Goal: Task Accomplishment & Management: Use online tool/utility

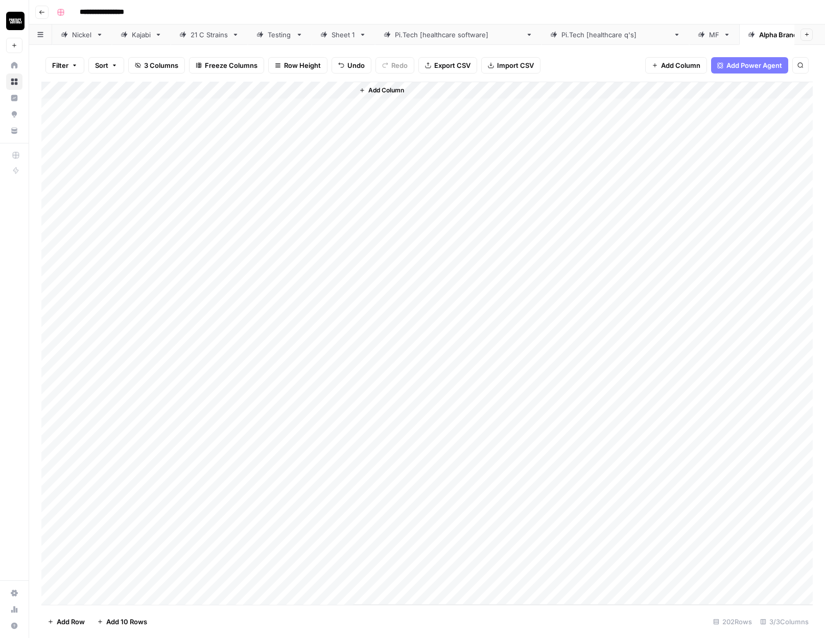
click at [303, 107] on div "Add Column" at bounding box center [426, 343] width 771 height 523
click at [318, 581] on div "Add Column" at bounding box center [426, 343] width 771 height 523
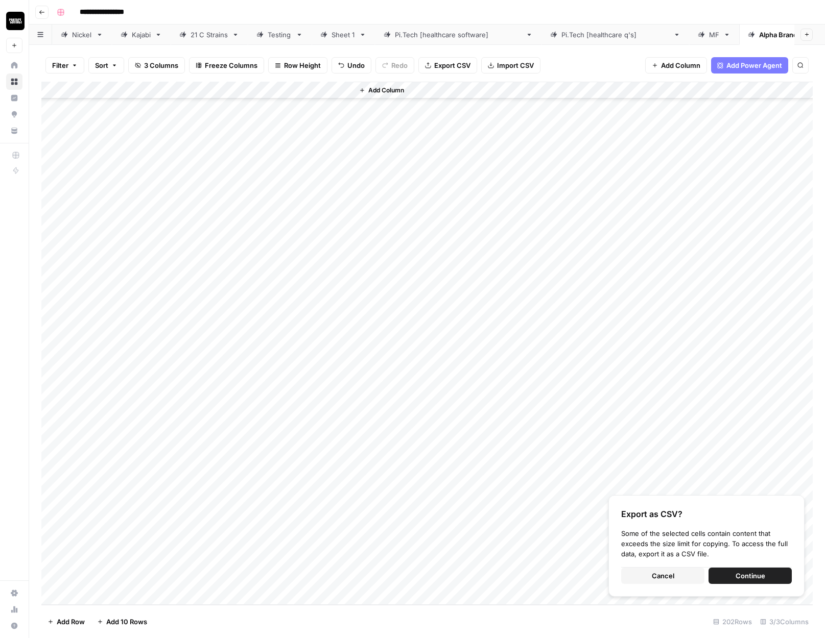
click at [447, 67] on span "Export CSV" at bounding box center [452, 65] width 36 height 10
click at [57, 88] on div "Add Column" at bounding box center [426, 343] width 771 height 523
click at [78, 632] on footer "Delete 202 Rows Unselect 202 Rows 3/3 Columns" at bounding box center [426, 621] width 771 height 33
click at [78, 620] on span "Delete 202 Rows" at bounding box center [74, 622] width 54 height 10
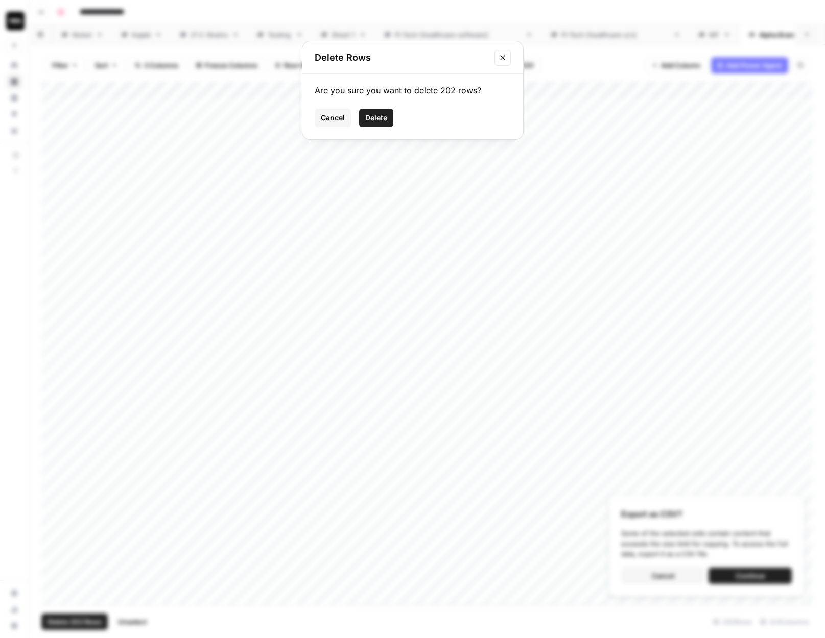
click at [371, 118] on span "Delete" at bounding box center [376, 118] width 22 height 10
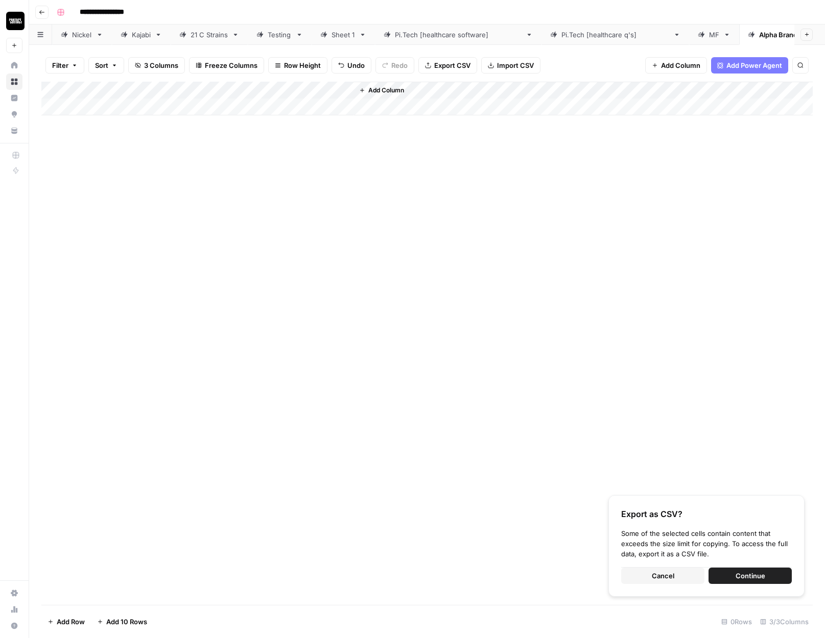
click at [113, 111] on div "Add Column" at bounding box center [426, 99] width 771 height 34
click at [109, 128] on div "Add Column" at bounding box center [426, 107] width 771 height 51
click at [115, 107] on div "Add Column" at bounding box center [426, 116] width 771 height 68
click at [728, 570] on button "Continue" at bounding box center [749, 576] width 83 height 16
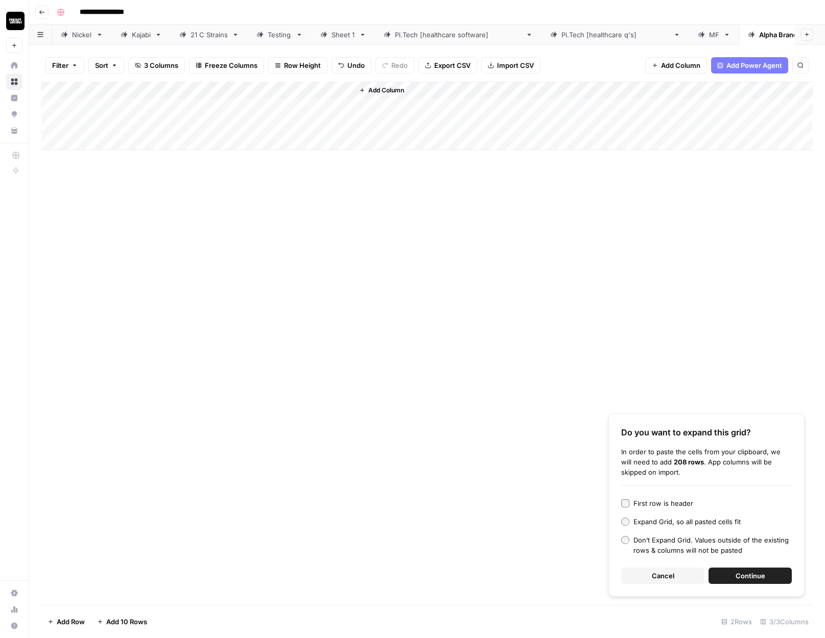
click at [729, 575] on button "Continue" at bounding box center [749, 576] width 83 height 16
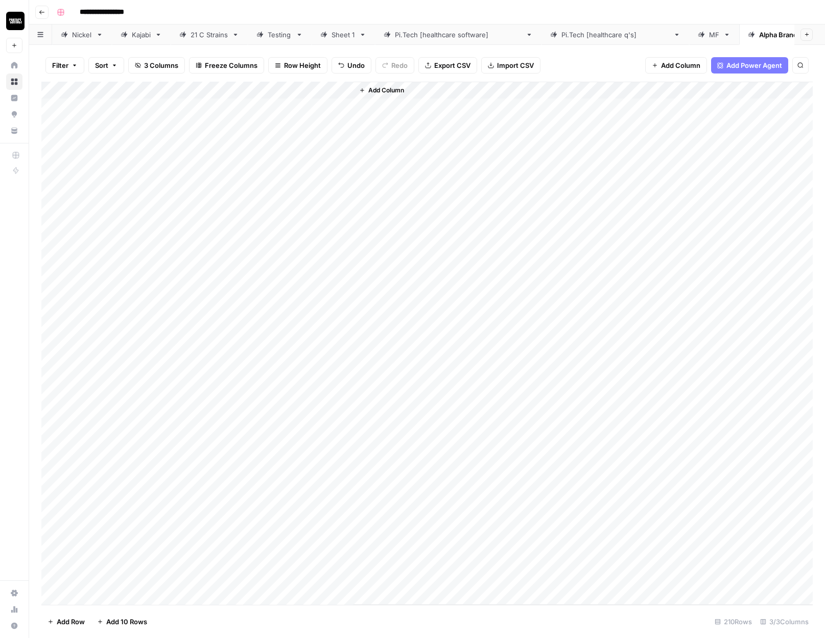
click at [251, 88] on div "Add Column" at bounding box center [426, 343] width 771 height 523
click at [294, 116] on span "All Rows" at bounding box center [288, 114] width 64 height 10
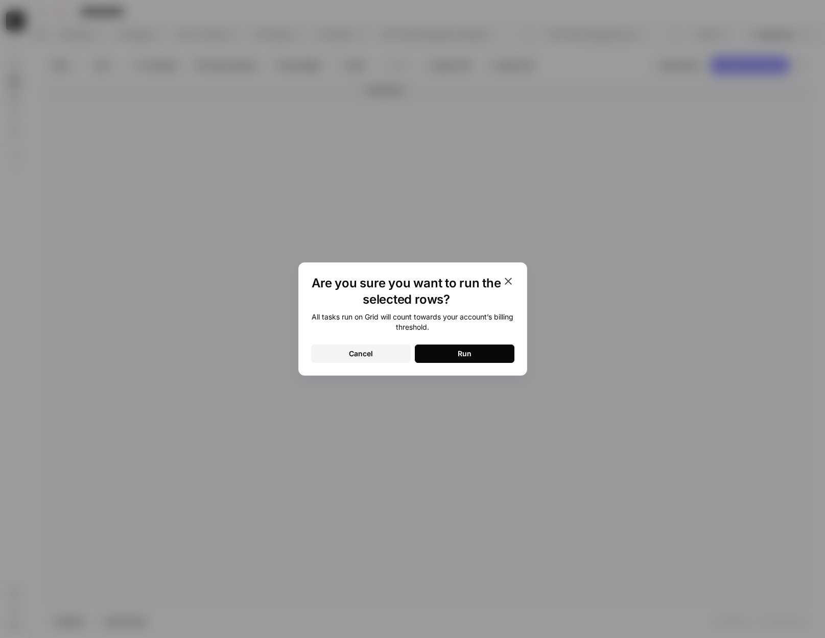
click at [463, 354] on div "Run" at bounding box center [465, 354] width 14 height 10
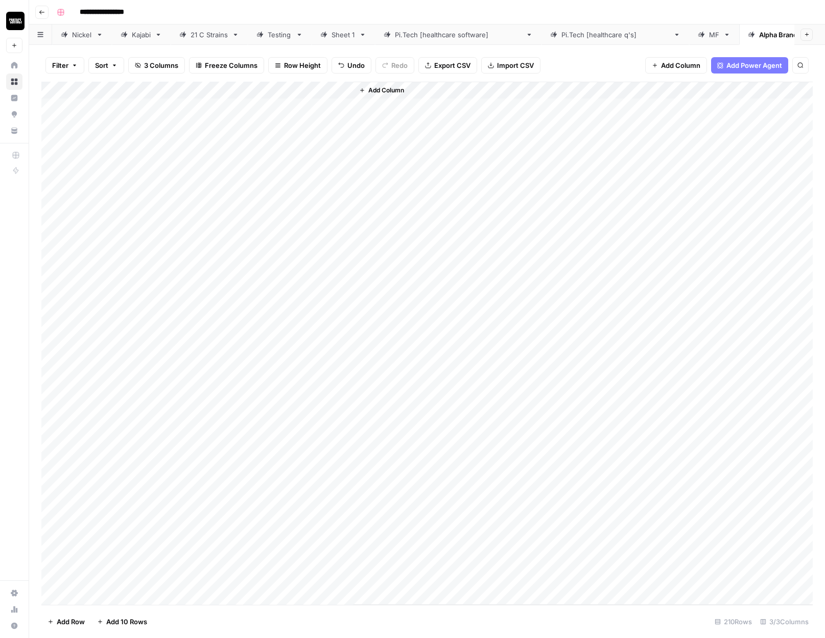
click at [307, 107] on div "Add Column" at bounding box center [426, 343] width 771 height 523
click at [450, 63] on span "Export CSV" at bounding box center [452, 65] width 36 height 10
